Goal: Task Accomplishment & Management: Use online tool/utility

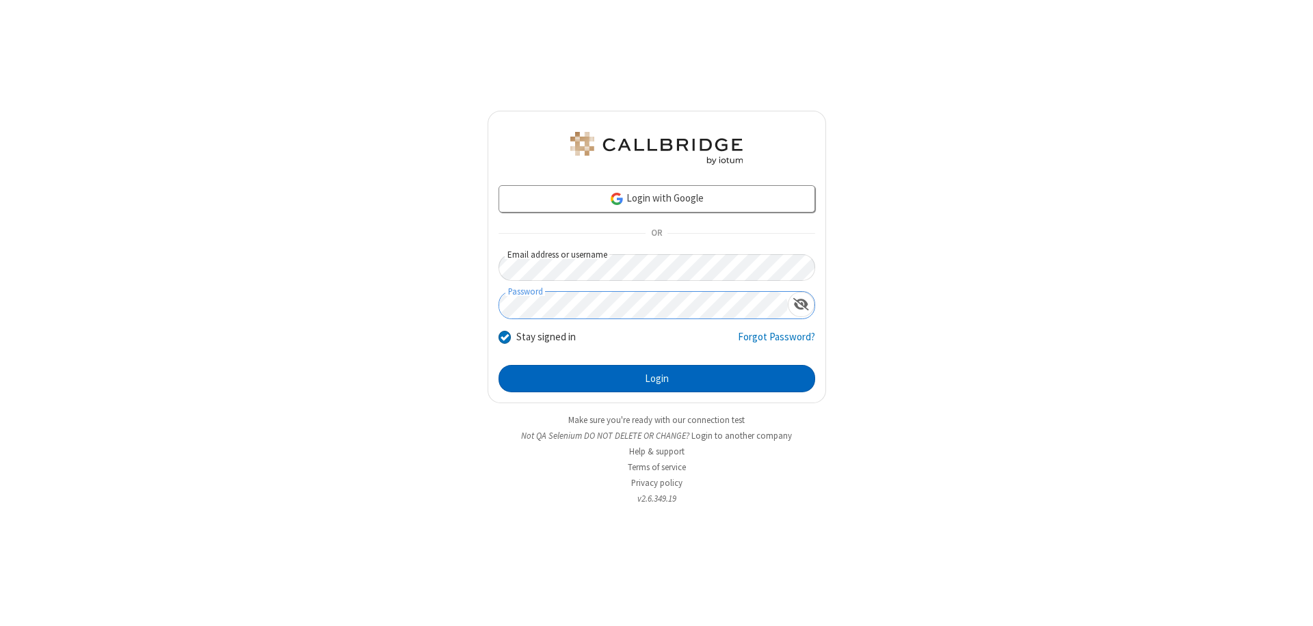
click at [657, 379] on button "Login" at bounding box center [657, 378] width 317 height 27
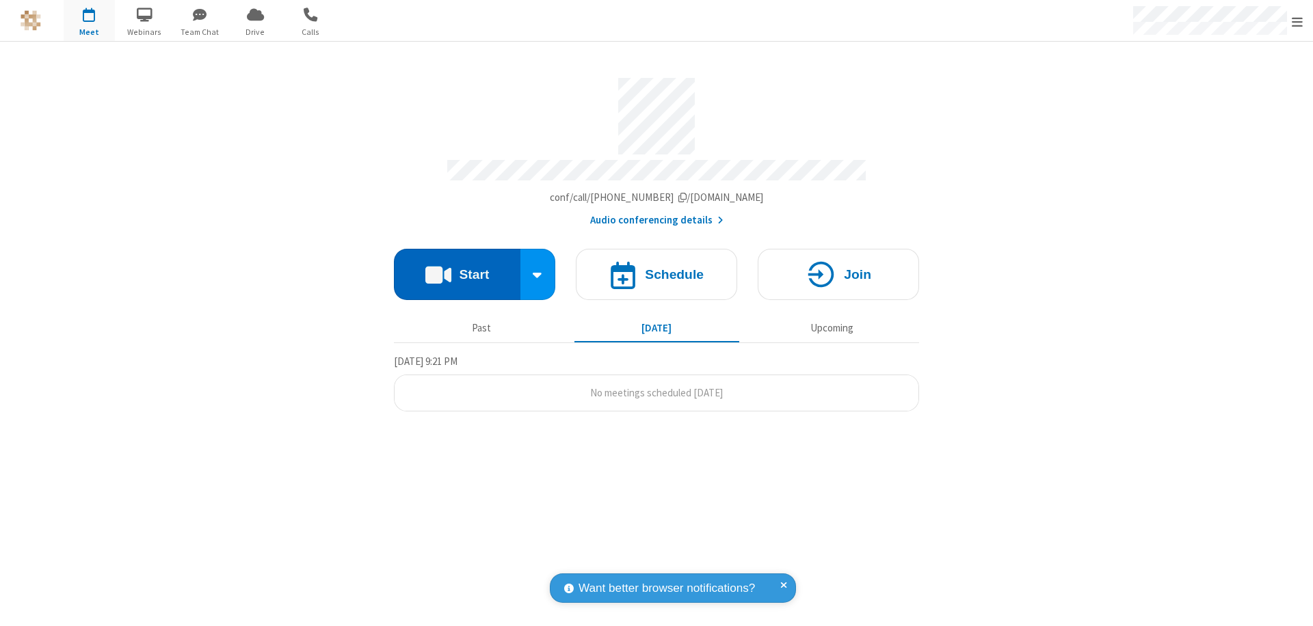
click at [457, 268] on button "Start" at bounding box center [457, 274] width 127 height 51
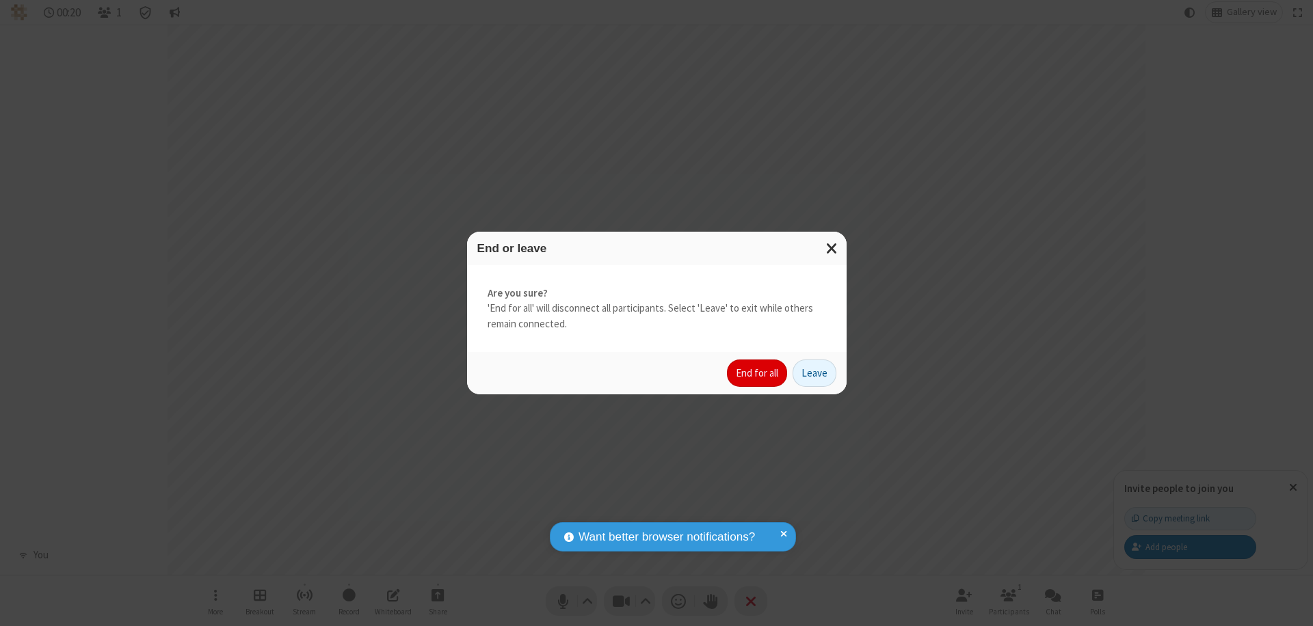
click at [758, 373] on button "End for all" at bounding box center [757, 373] width 60 height 27
